Goal: Information Seeking & Learning: Learn about a topic

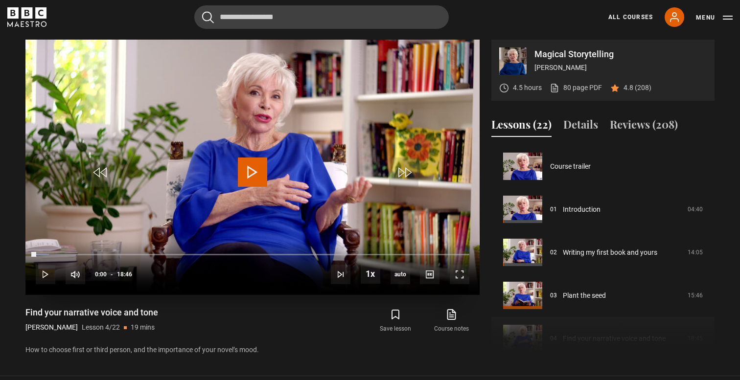
scroll to position [129, 0]
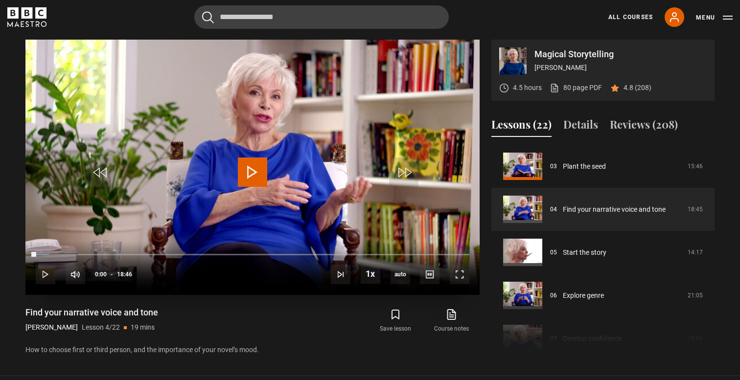
click at [257, 162] on span "Video Player" at bounding box center [252, 172] width 29 height 29
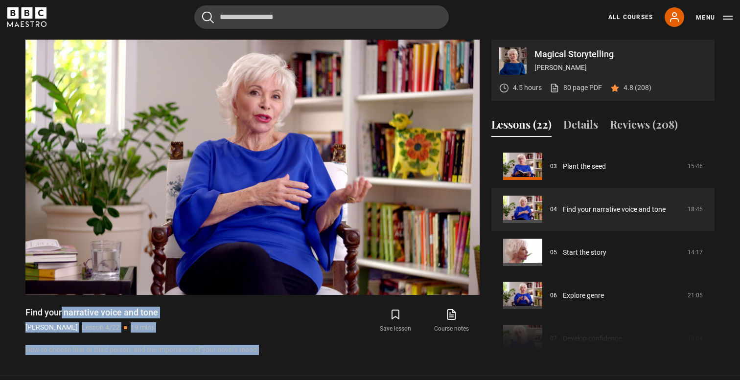
drag, startPoint x: 271, startPoint y: 349, endPoint x: 10, endPoint y: 308, distance: 263.6
click at [10, 308] on section "Magical Storytelling [PERSON_NAME] 4.5 hours 80 page PDF (opens in new tab) 4.8…" at bounding box center [370, 188] width 740 height 376
click at [19, 308] on div "Magical Storytelling [PERSON_NAME] 4.5 hours 80 page PDF (opens in new tab) 4.8…" at bounding box center [370, 198] width 705 height 317
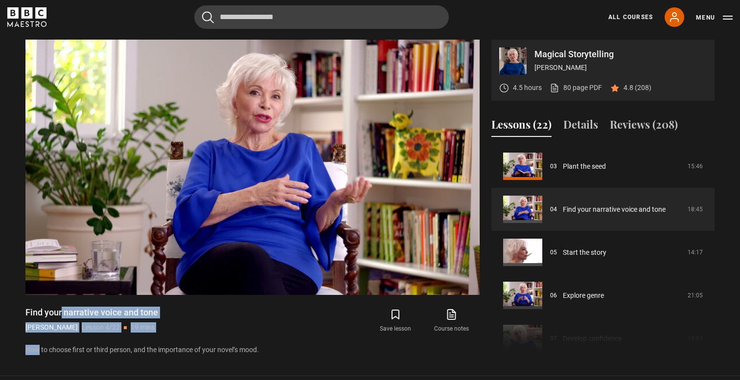
drag, startPoint x: 19, startPoint y: 308, endPoint x: 270, endPoint y: 345, distance: 253.2
click at [270, 345] on div "Magical Storytelling [PERSON_NAME] 4.5 hours 80 page PDF (opens in new tab) 4.8…" at bounding box center [370, 198] width 705 height 317
click at [270, 345] on p "How to choose first or third person, and the importance of your novel’s mood." at bounding box center [252, 350] width 454 height 10
drag, startPoint x: 294, startPoint y: 344, endPoint x: 7, endPoint y: 310, distance: 288.8
click at [7, 310] on section "Magical Storytelling [PERSON_NAME] 4.5 hours 80 page PDF (opens in new tab) 4.8…" at bounding box center [370, 188] width 740 height 376
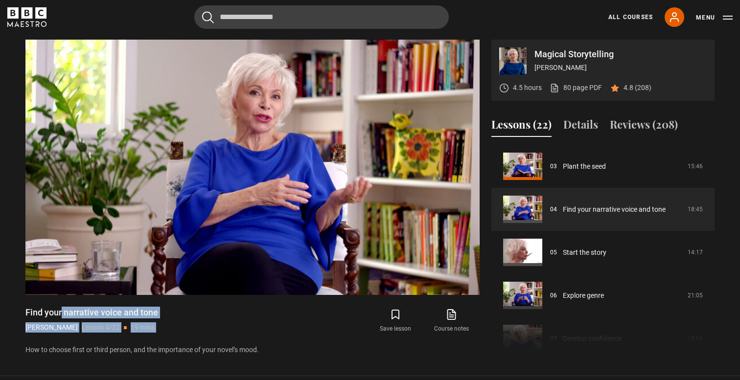
click at [7, 310] on section "Magical Storytelling [PERSON_NAME] 4.5 hours 80 page PDF (opens in new tab) 4.8…" at bounding box center [370, 188] width 740 height 376
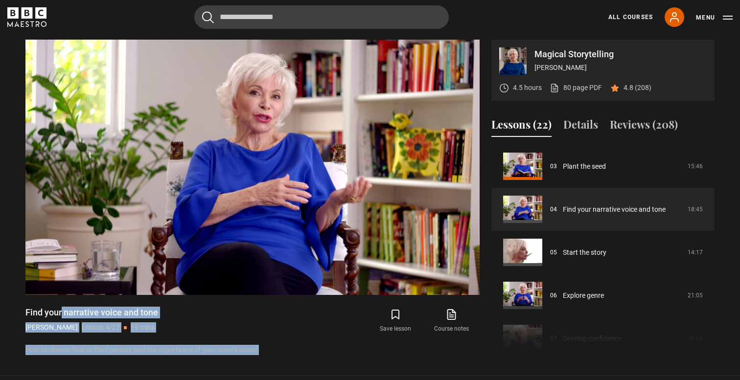
drag, startPoint x: 7, startPoint y: 310, endPoint x: 279, endPoint y: 348, distance: 274.8
click at [280, 348] on section "Magical Storytelling [PERSON_NAME] 4.5 hours 80 page PDF (opens in new tab) 4.8…" at bounding box center [370, 188] width 740 height 376
click at [279, 348] on p "How to choose first or third person, and the importance of your novel’s mood." at bounding box center [252, 350] width 454 height 10
drag, startPoint x: 279, startPoint y: 348, endPoint x: 21, endPoint y: 312, distance: 260.9
click at [21, 312] on div "Magical Storytelling [PERSON_NAME] 4.5 hours 80 page PDF (opens in new tab) 4.8…" at bounding box center [370, 198] width 705 height 317
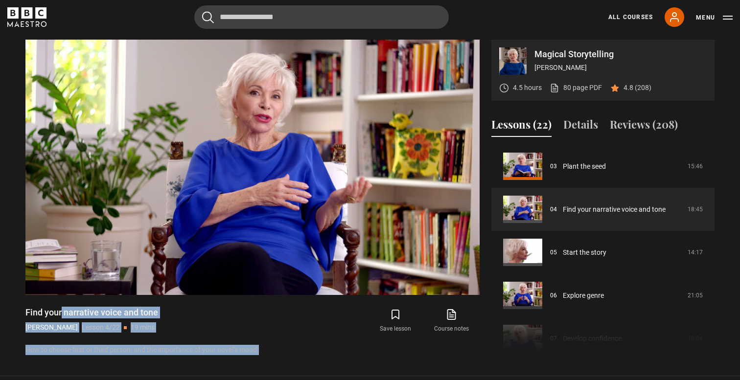
click at [21, 312] on div "Magical Storytelling [PERSON_NAME] 4.5 hours 80 page PDF (opens in new tab) 4.8…" at bounding box center [370, 198] width 705 height 317
drag, startPoint x: 21, startPoint y: 312, endPoint x: 284, endPoint y: 357, distance: 267.2
click at [284, 357] on section "Magical Storytelling [PERSON_NAME] 4.5 hours 80 page PDF (opens in new tab) 4.8…" at bounding box center [370, 188] width 740 height 376
drag, startPoint x: 284, startPoint y: 358, endPoint x: 10, endPoint y: 301, distance: 280.3
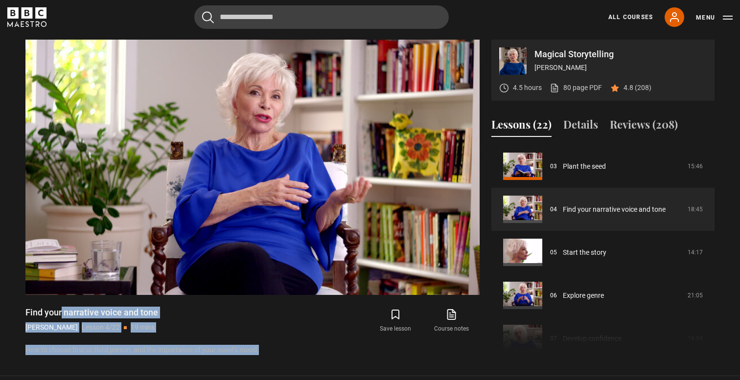
click at [10, 301] on section "Magical Storytelling [PERSON_NAME] 4.5 hours 80 page PDF (opens in new tab) 4.8…" at bounding box center [370, 188] width 740 height 376
click at [18, 307] on div "Magical Storytelling [PERSON_NAME] 4.5 hours 80 page PDF (opens in new tab) 4.8…" at bounding box center [370, 198] width 705 height 317
drag, startPoint x: 18, startPoint y: 307, endPoint x: 276, endPoint y: 354, distance: 262.3
click at [276, 354] on div "Magical Storytelling [PERSON_NAME] 4.5 hours 80 page PDF (opens in new tab) 4.8…" at bounding box center [370, 198] width 705 height 317
click at [276, 354] on p "How to choose first or third person, and the importance of your novel’s mood." at bounding box center [252, 350] width 454 height 10
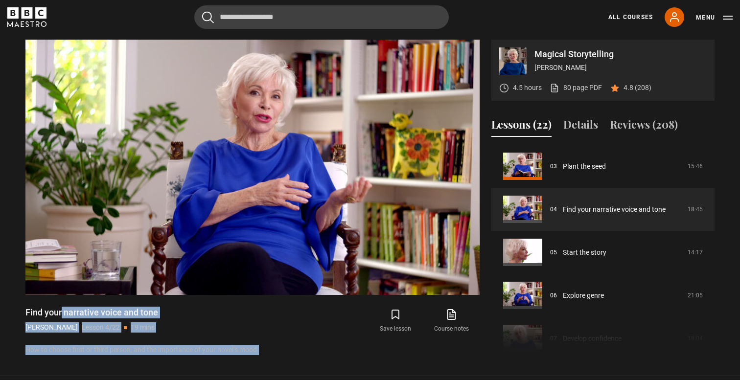
drag, startPoint x: 276, startPoint y: 354, endPoint x: 5, endPoint y: 316, distance: 273.3
click at [5, 316] on section "Magical Storytelling [PERSON_NAME] 4.5 hours 80 page PDF (opens in new tab) 4.8…" at bounding box center [370, 188] width 740 height 376
click at [23, 309] on div "Magical Storytelling [PERSON_NAME] 4.5 hours 80 page PDF (opens in new tab) 4.8…" at bounding box center [370, 198] width 705 height 317
drag, startPoint x: 23, startPoint y: 309, endPoint x: 270, endPoint y: 350, distance: 250.6
click at [270, 350] on div "Magical Storytelling [PERSON_NAME] 4.5 hours 80 page PDF (opens in new tab) 4.8…" at bounding box center [370, 198] width 705 height 317
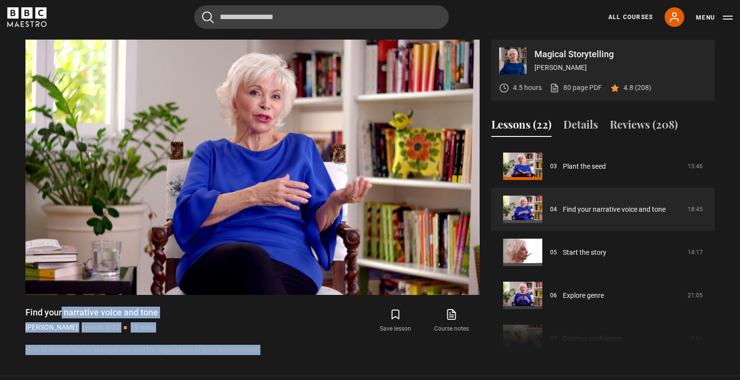
click at [270, 350] on p "How to choose first or third person, and the importance of your novel’s mood." at bounding box center [252, 350] width 454 height 10
drag, startPoint x: 270, startPoint y: 350, endPoint x: 25, endPoint y: 314, distance: 247.5
click at [25, 314] on div "Magical Storytelling [PERSON_NAME] 4.5 hours 80 page PDF (opens in new tab) 4.8…" at bounding box center [370, 198] width 705 height 317
drag, startPoint x: 25, startPoint y: 314, endPoint x: 291, endPoint y: 353, distance: 268.7
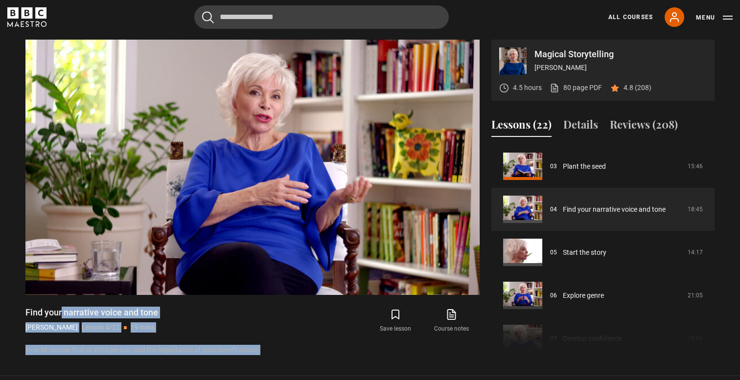
click at [291, 353] on div "Magical Storytelling [PERSON_NAME] 4.5 hours 80 page PDF (opens in new tab) 4.8…" at bounding box center [370, 198] width 705 height 317
click at [291, 353] on p "How to choose first or third person, and the importance of your novel’s mood." at bounding box center [252, 350] width 454 height 10
drag, startPoint x: 291, startPoint y: 353, endPoint x: 12, endPoint y: 313, distance: 281.9
click at [12, 313] on section "Magical Storytelling [PERSON_NAME] 4.5 hours 80 page PDF (opens in new tab) 4.8…" at bounding box center [370, 188] width 740 height 376
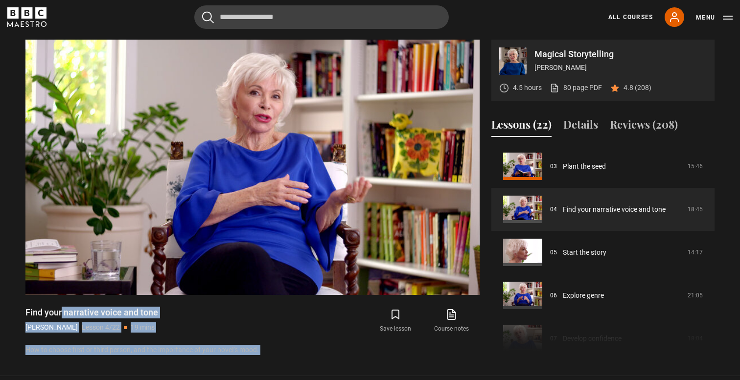
drag, startPoint x: 12, startPoint y: 313, endPoint x: 279, endPoint y: 349, distance: 269.7
click at [279, 349] on section "Magical Storytelling [PERSON_NAME] 4.5 hours 80 page PDF (opens in new tab) 4.8…" at bounding box center [370, 188] width 740 height 376
click at [279, 349] on p "How to choose first or third person, and the importance of your novel’s mood." at bounding box center [252, 350] width 454 height 10
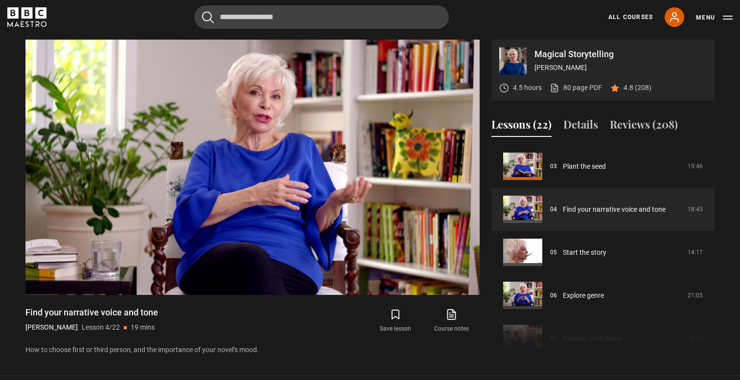
scroll to position [479, 0]
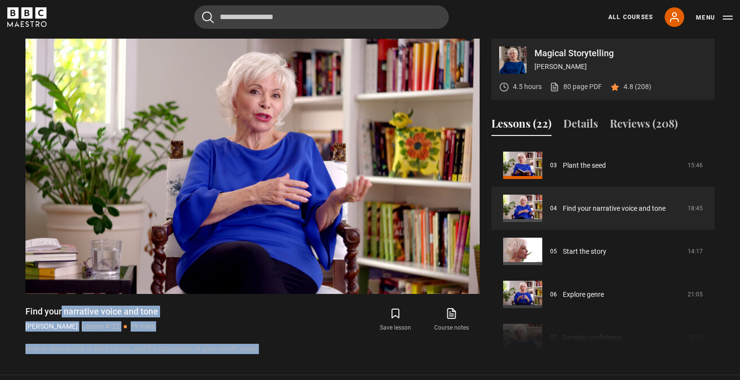
drag, startPoint x: 271, startPoint y: 347, endPoint x: 27, endPoint y: 311, distance: 245.9
click at [27, 311] on div "Find your narrative voice and tone [PERSON_NAME] Lesson 4/22 19 mins How to cho…" at bounding box center [252, 330] width 454 height 48
click at [27, 311] on h1 "Find your narrative voice and tone" at bounding box center [91, 312] width 133 height 12
drag, startPoint x: 27, startPoint y: 311, endPoint x: 263, endPoint y: 348, distance: 238.3
click at [263, 348] on div "Find your narrative voice and tone [PERSON_NAME] Lesson 4/22 19 mins How to cho…" at bounding box center [252, 330] width 454 height 48
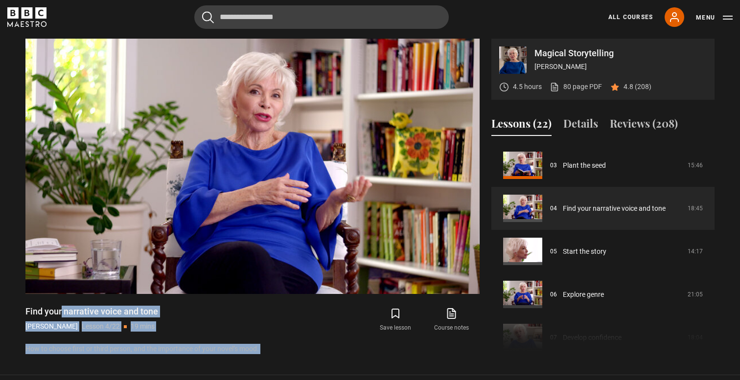
click at [263, 348] on p "How to choose first or third person, and the importance of your novel’s mood." at bounding box center [252, 349] width 454 height 10
drag, startPoint x: 263, startPoint y: 348, endPoint x: 23, endPoint y: 313, distance: 242.0
click at [23, 313] on div "Magical Storytelling [PERSON_NAME] 4.5 hours 80 page PDF (opens in new tab) 4.8…" at bounding box center [370, 197] width 705 height 317
drag, startPoint x: 23, startPoint y: 313, endPoint x: 274, endPoint y: 351, distance: 253.6
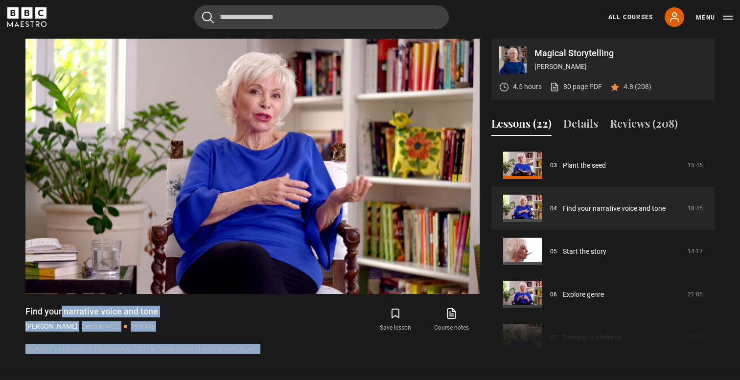
click at [274, 351] on div "Magical Storytelling [PERSON_NAME] 4.5 hours 80 page PDF (opens in new tab) 4.8…" at bounding box center [370, 197] width 705 height 317
click at [274, 351] on p "How to choose first or third person, and the importance of your novel’s mood." at bounding box center [252, 349] width 454 height 10
drag, startPoint x: 274, startPoint y: 351, endPoint x: 31, endPoint y: 314, distance: 245.6
click at [31, 314] on div "Find your narrative voice and tone [PERSON_NAME] Lesson 4/22 19 mins How to cho…" at bounding box center [252, 330] width 454 height 48
click at [31, 314] on h1 "Find your narrative voice and tone" at bounding box center [91, 312] width 133 height 12
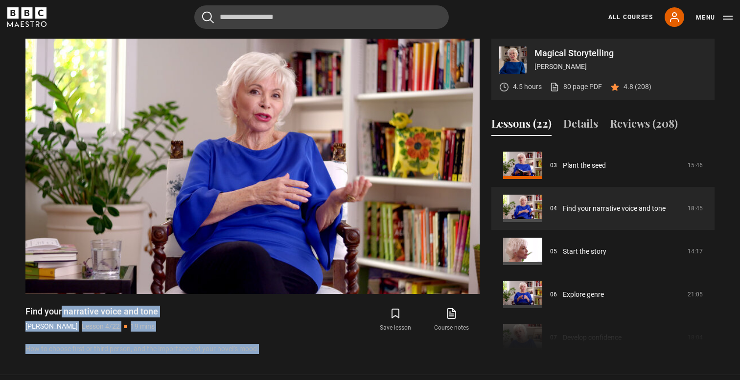
drag, startPoint x: 21, startPoint y: 309, endPoint x: 278, endPoint y: 348, distance: 260.8
click at [278, 348] on div "Magical Storytelling [PERSON_NAME] 4.5 hours 80 page PDF (opens in new tab) 4.8…" at bounding box center [370, 197] width 705 height 317
click at [278, 348] on p "How to choose first or third person, and the importance of your novel’s mood." at bounding box center [252, 349] width 454 height 10
drag, startPoint x: 270, startPoint y: 350, endPoint x: 10, endPoint y: 299, distance: 264.5
click at [10, 299] on section "Magical Storytelling [PERSON_NAME] 4.5 hours 80 page PDF (opens in new tab) 4.8…" at bounding box center [370, 188] width 740 height 376
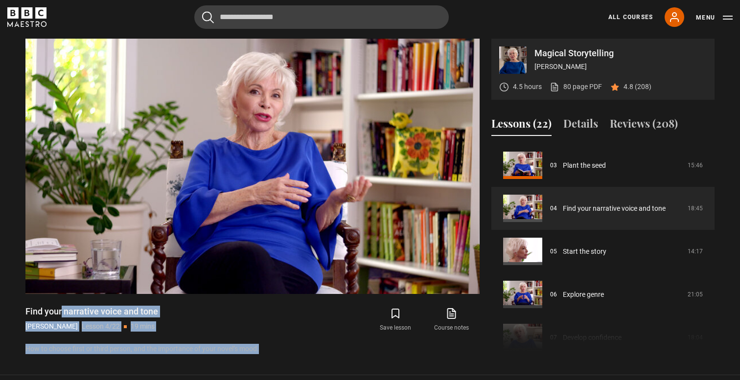
click at [17, 309] on section "Magical Storytelling [PERSON_NAME] 4.5 hours 80 page PDF (opens in new tab) 4.8…" at bounding box center [370, 188] width 740 height 376
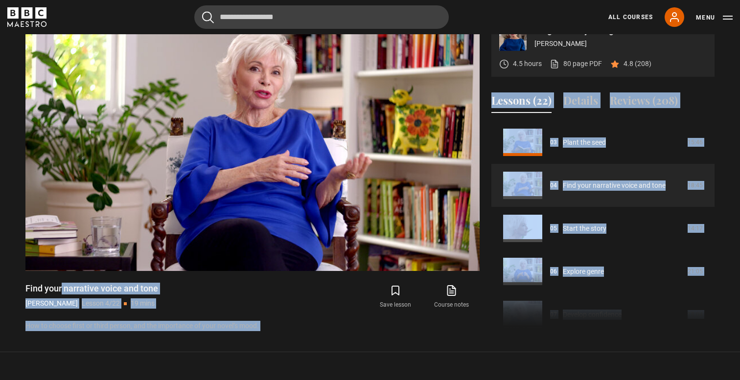
scroll to position [509, 0]
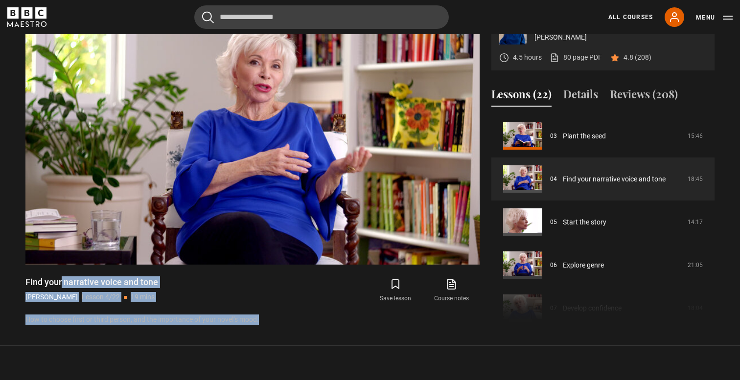
drag, startPoint x: 17, startPoint y: 309, endPoint x: 278, endPoint y: 322, distance: 261.2
click at [278, 322] on section "Magical Storytelling [PERSON_NAME] 4.5 hours 80 page PDF (opens in new tab) 4.8…" at bounding box center [370, 158] width 740 height 376
click at [278, 322] on p "How to choose first or third person, and the importance of your novel’s mood." at bounding box center [252, 320] width 454 height 10
drag, startPoint x: 278, startPoint y: 322, endPoint x: 19, endPoint y: 281, distance: 261.6
click at [19, 281] on div "Magical Storytelling [PERSON_NAME] 4.5 hours 80 page PDF (opens in new tab) 4.8…" at bounding box center [370, 167] width 705 height 317
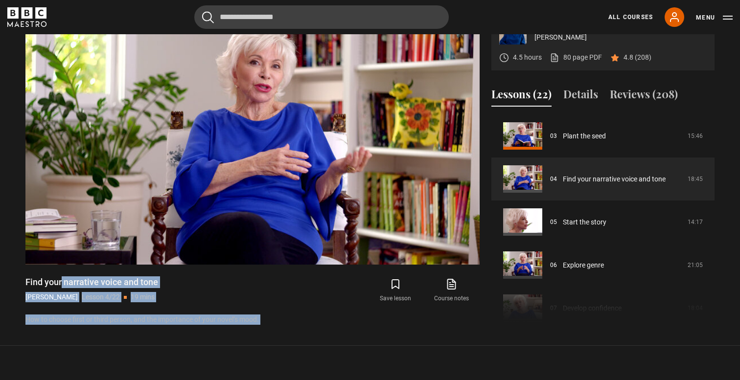
click at [25, 279] on h1 "Find your narrative voice and tone" at bounding box center [91, 283] width 133 height 12
drag, startPoint x: 25, startPoint y: 279, endPoint x: 272, endPoint y: 319, distance: 249.9
click at [272, 319] on div "Find your narrative voice and tone [PERSON_NAME] Lesson 4/22 19 mins How to cho…" at bounding box center [252, 301] width 454 height 48
click at [272, 319] on p "How to choose first or third person, and the importance of your novel’s mood." at bounding box center [252, 320] width 454 height 10
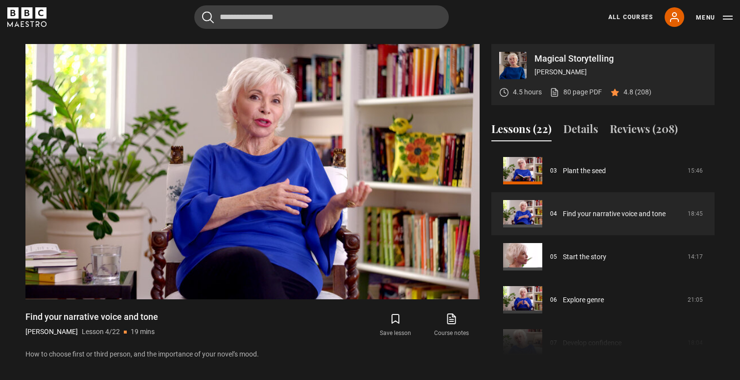
scroll to position [478, 0]
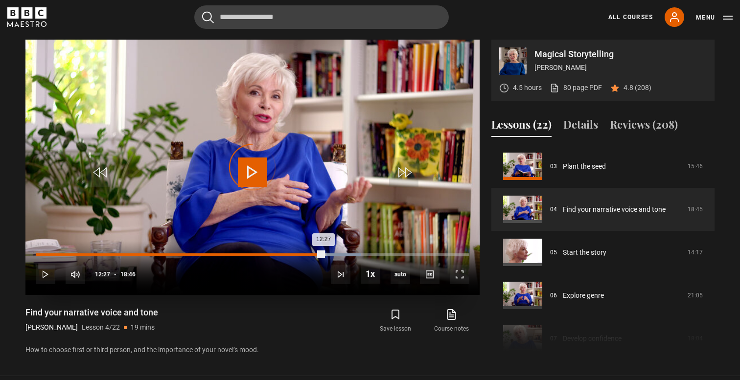
click at [323, 254] on div "Loaded : 75.04% 12:27 12:27" at bounding box center [253, 255] width 434 height 3
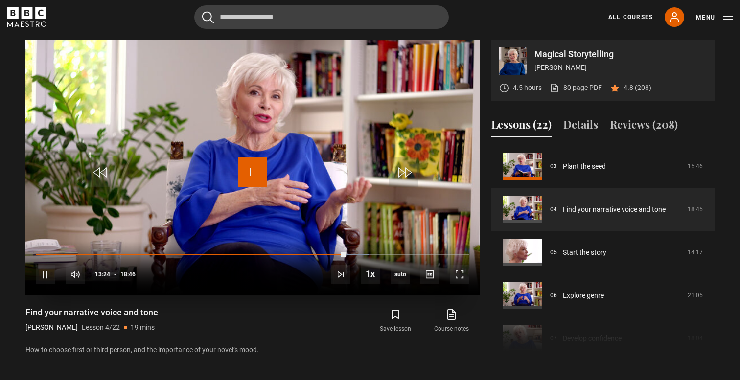
click at [255, 168] on span "Video Player" at bounding box center [252, 172] width 29 height 29
